Goal: Find specific page/section: Find specific page/section

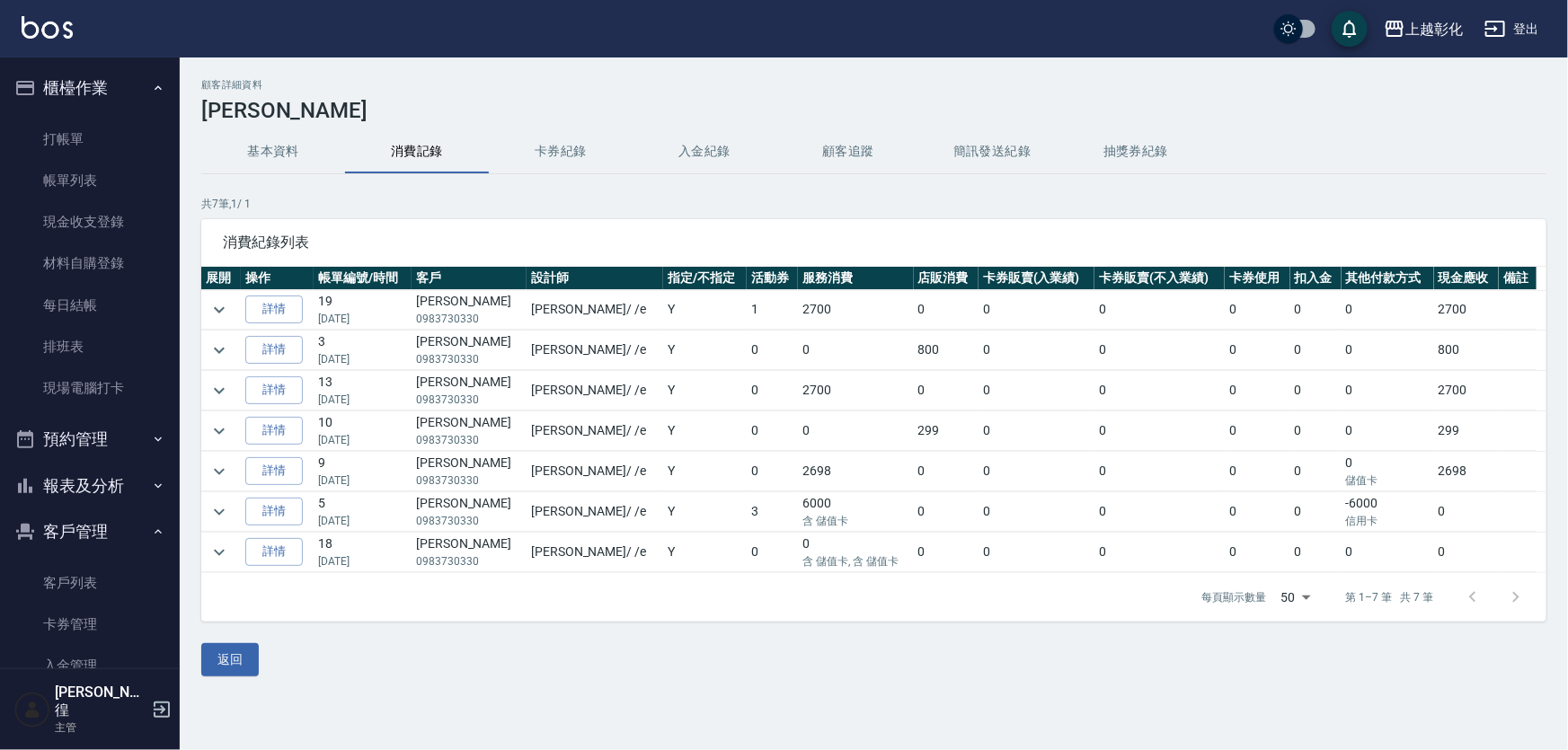
scroll to position [30, 0]
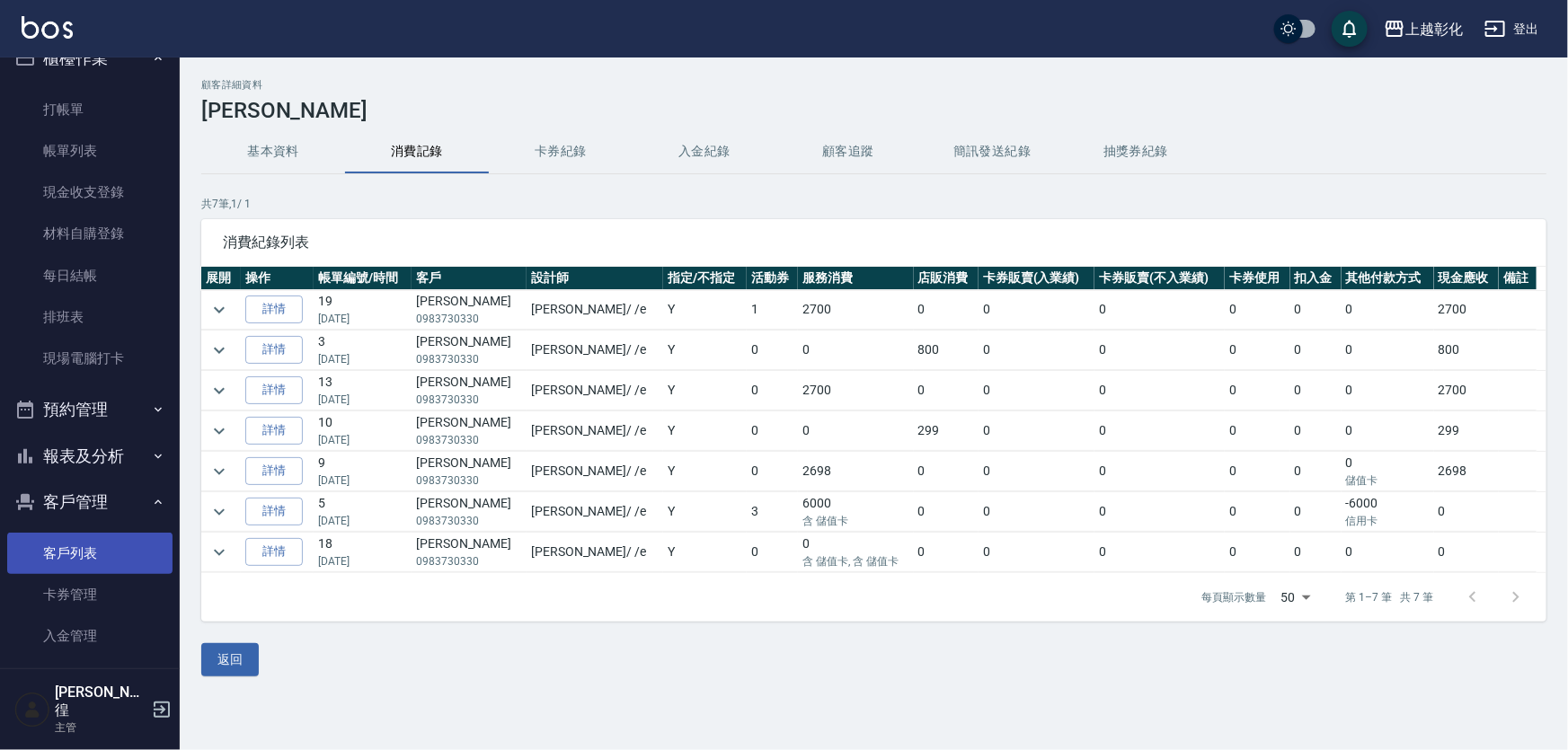
click at [97, 547] on link "客戶列表" at bounding box center [89, 553] width 165 height 41
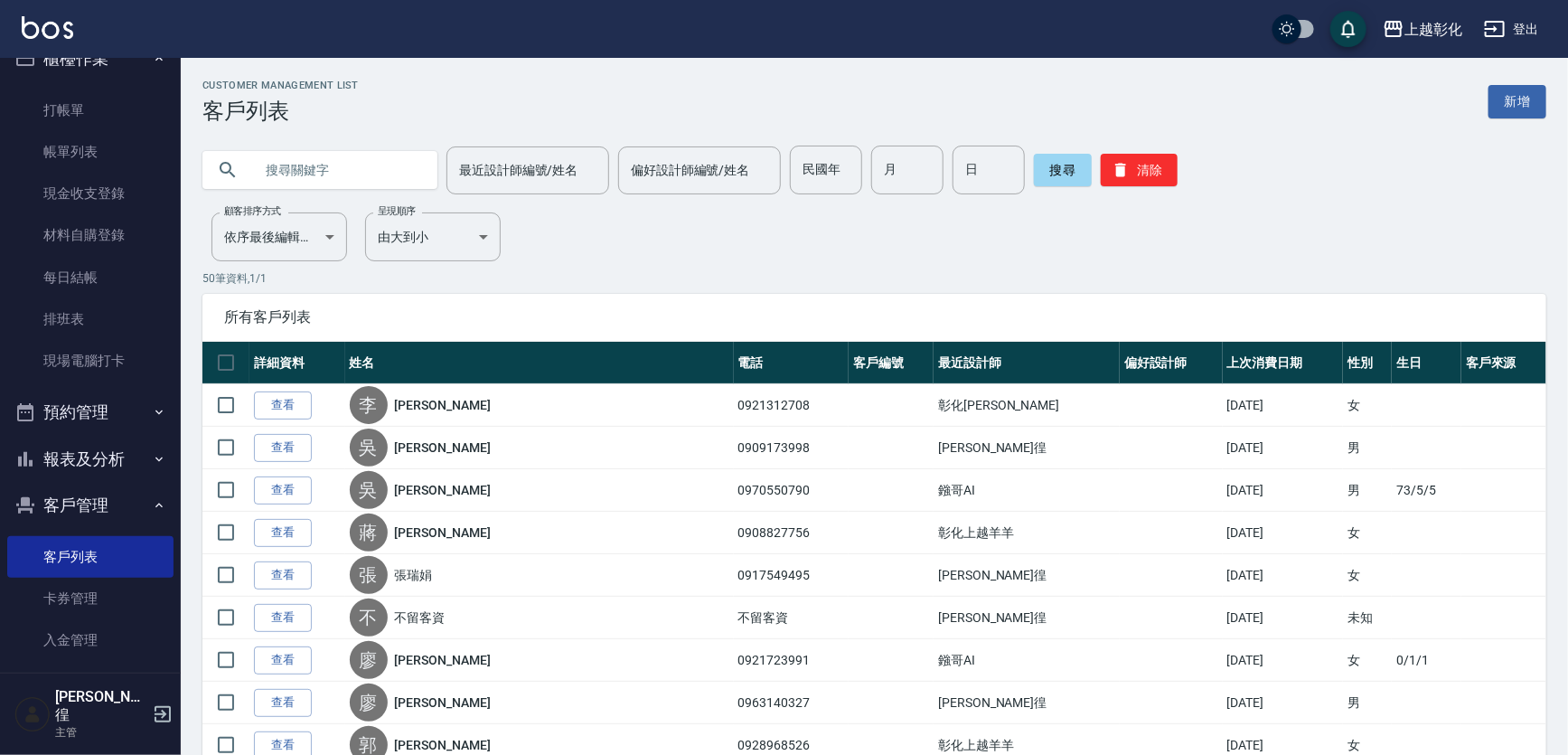
click at [335, 167] on input "text" at bounding box center [337, 170] width 170 height 49
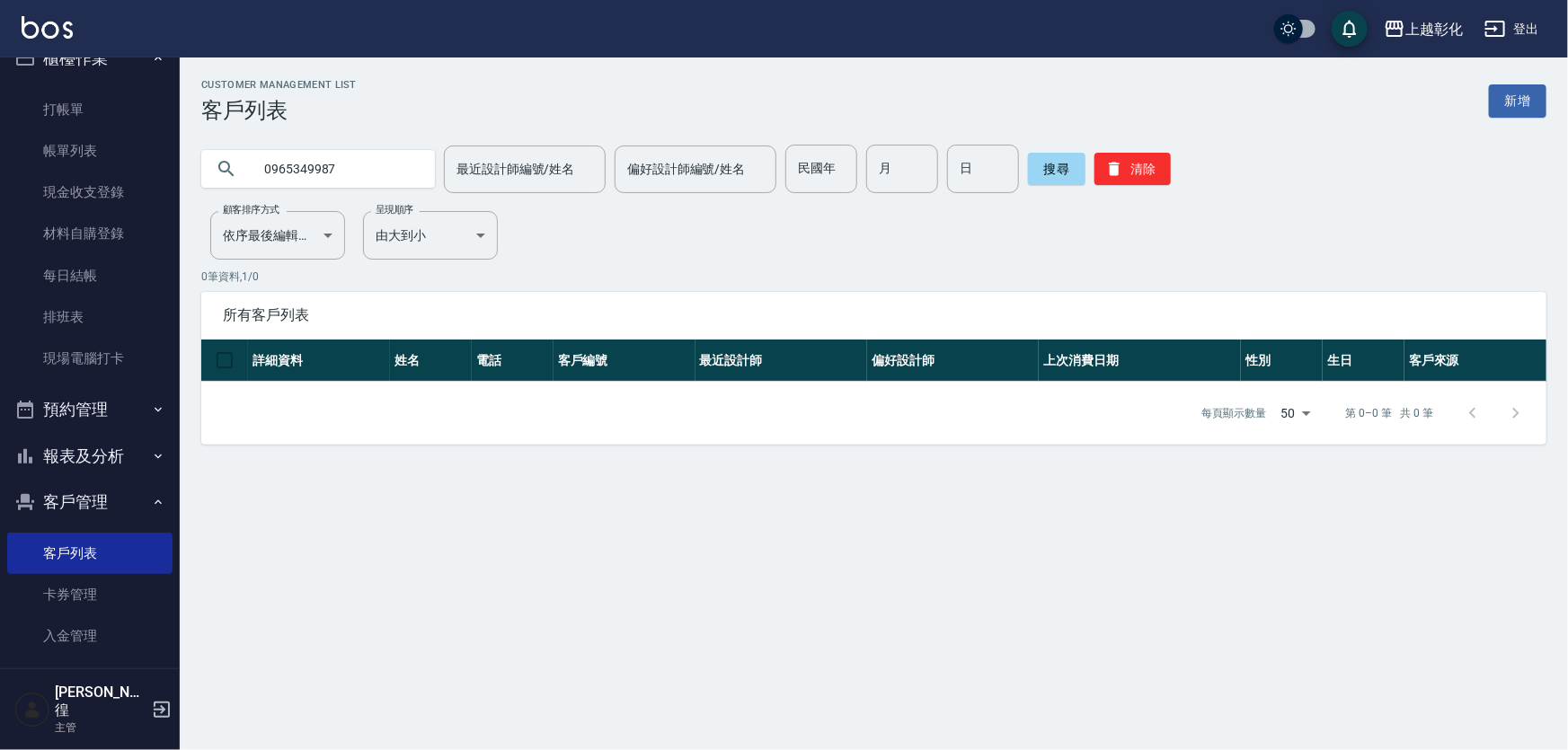
click at [386, 169] on input "0965349987" at bounding box center [335, 169] width 169 height 49
click at [321, 175] on input "09653499878" at bounding box center [335, 169] width 169 height 49
type input "0965349878"
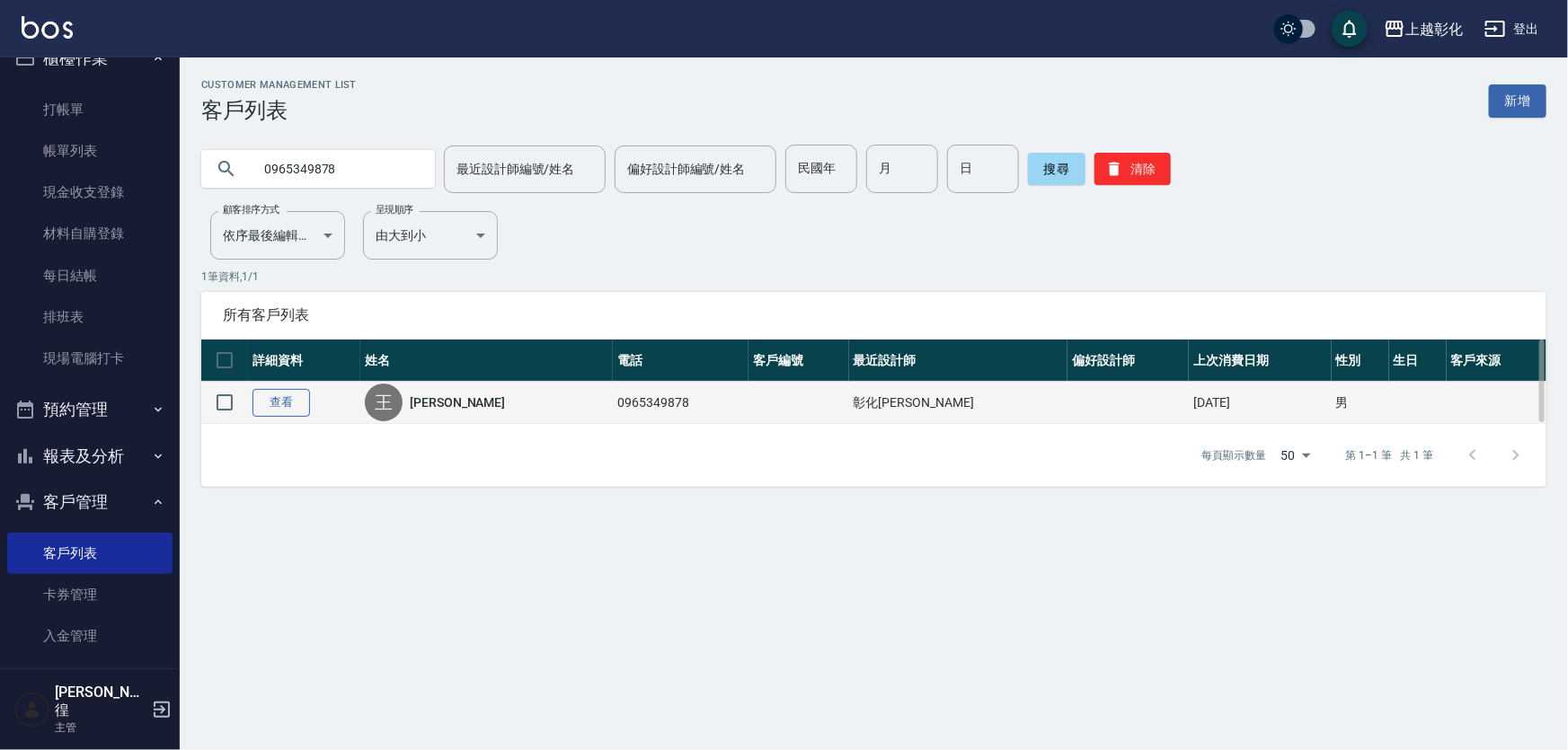
click at [280, 398] on link "查看" at bounding box center [281, 403] width 58 height 28
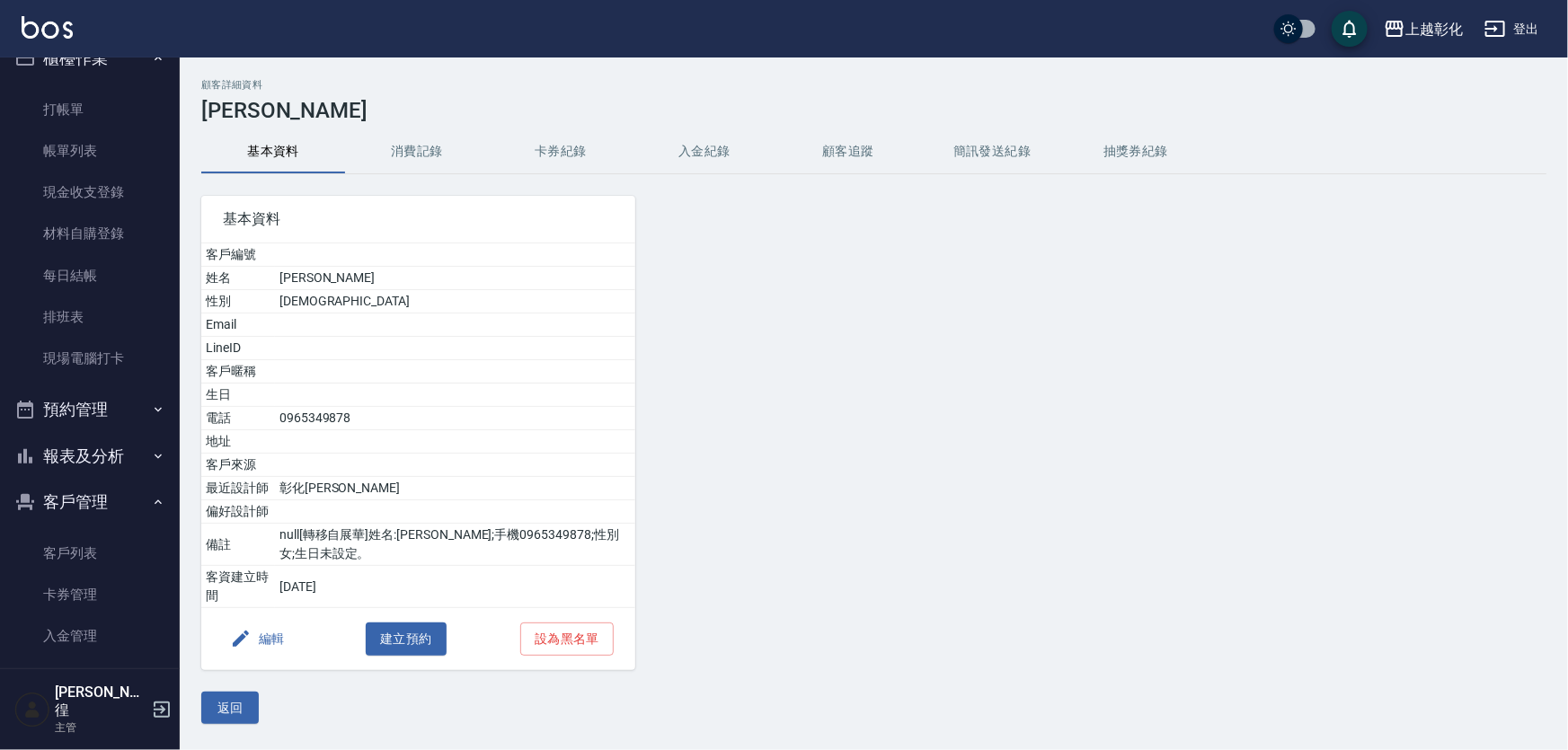
click at [695, 149] on button "入金紀錄" at bounding box center [704, 152] width 143 height 43
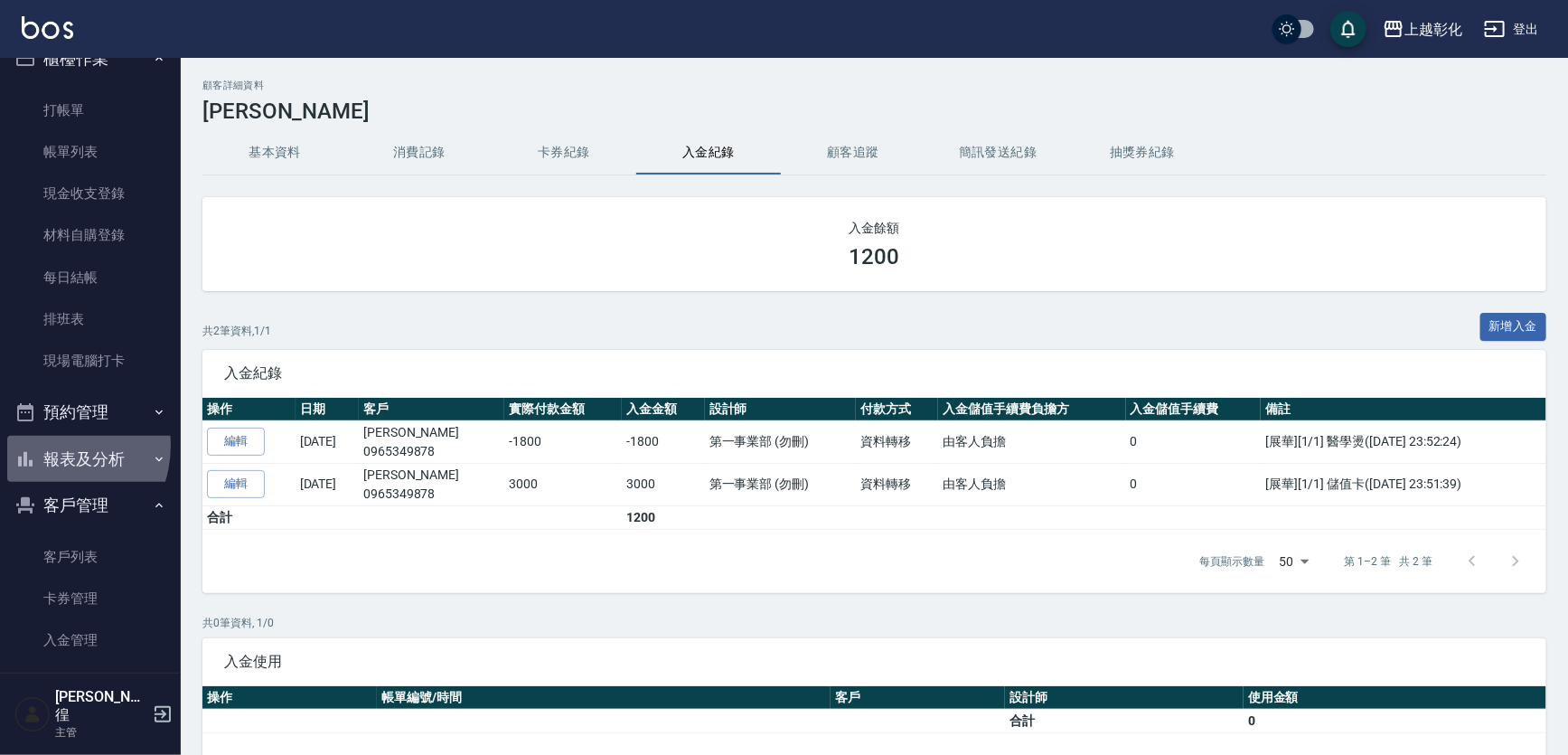
click at [49, 445] on button "報表及分析" at bounding box center [90, 459] width 166 height 47
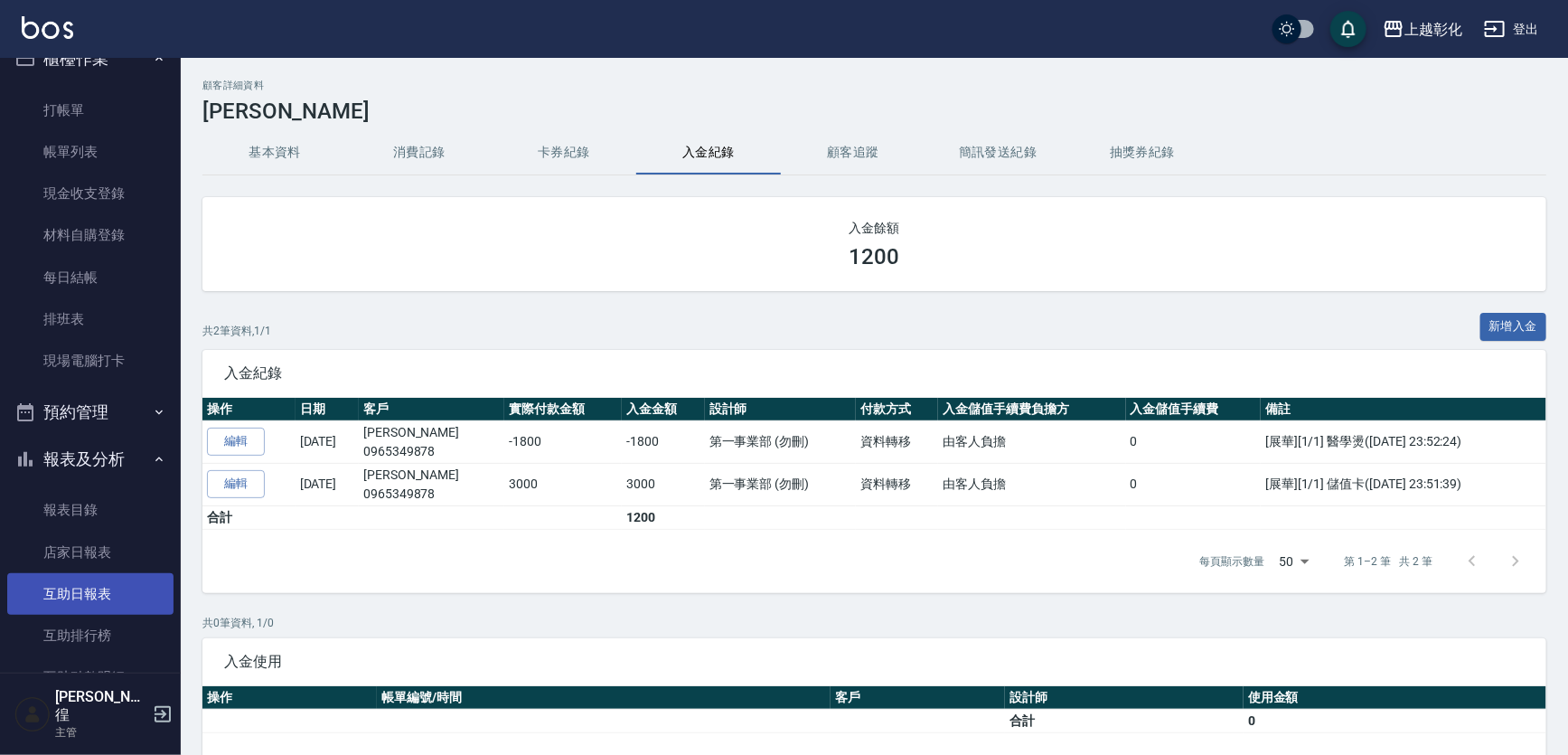
click at [90, 596] on link "互助日報表" at bounding box center [90, 594] width 166 height 42
